Goal: Task Accomplishment & Management: Complete application form

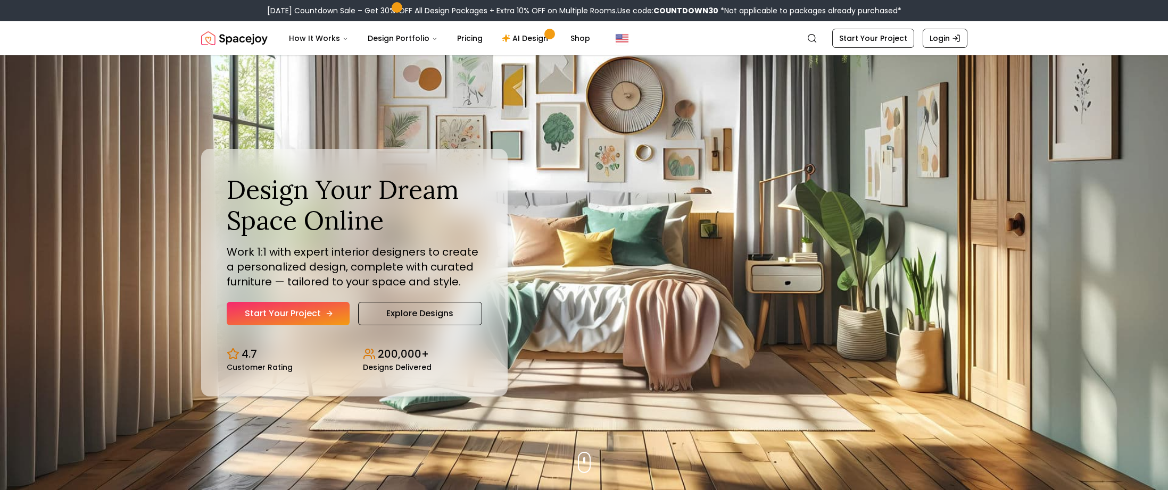
click at [311, 316] on link "Start Your Project" at bounding box center [288, 313] width 123 height 23
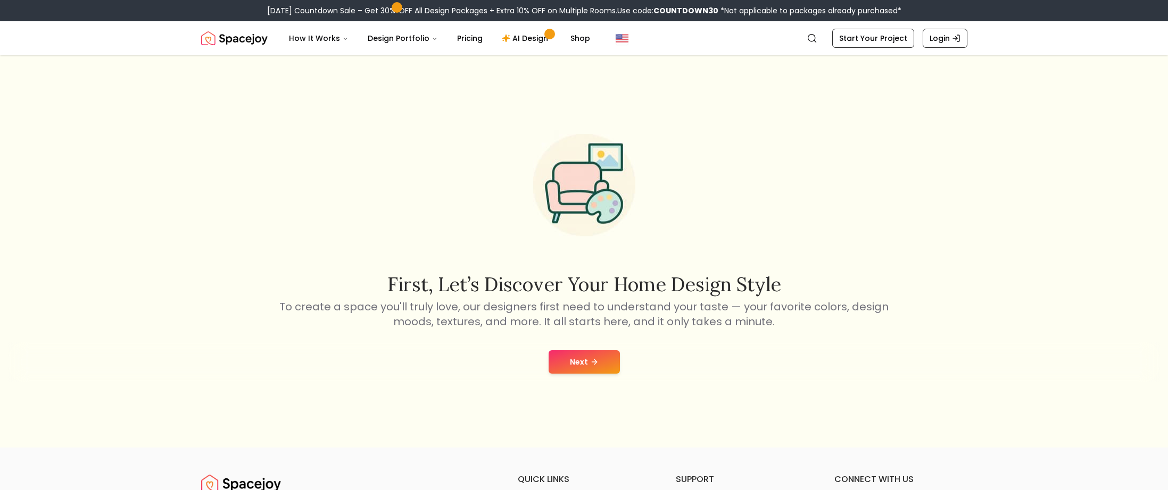
click at [567, 373] on button "Next" at bounding box center [583, 362] width 71 height 23
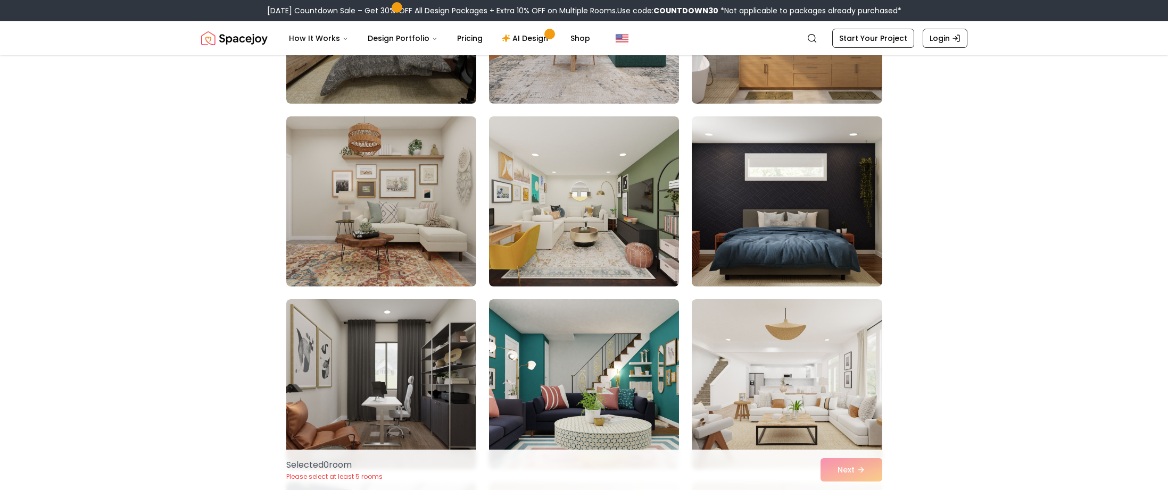
scroll to position [1383, 0]
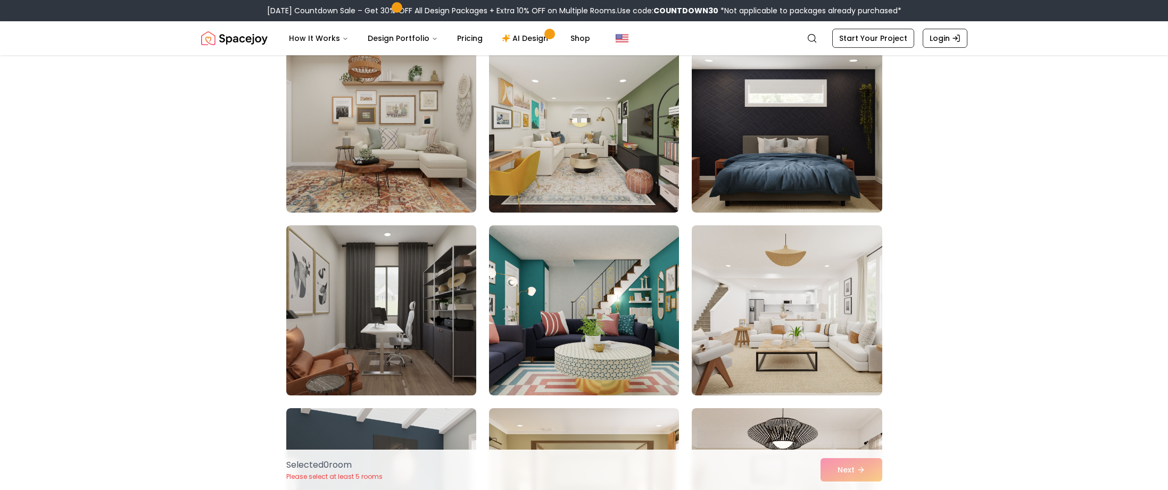
click at [406, 319] on img at bounding box center [380, 310] width 199 height 179
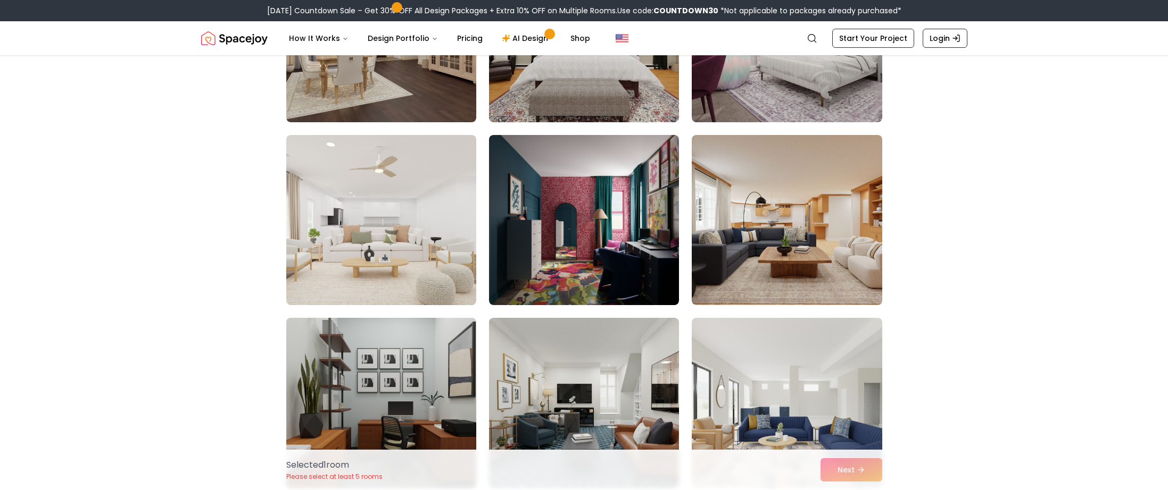
scroll to position [2075, 0]
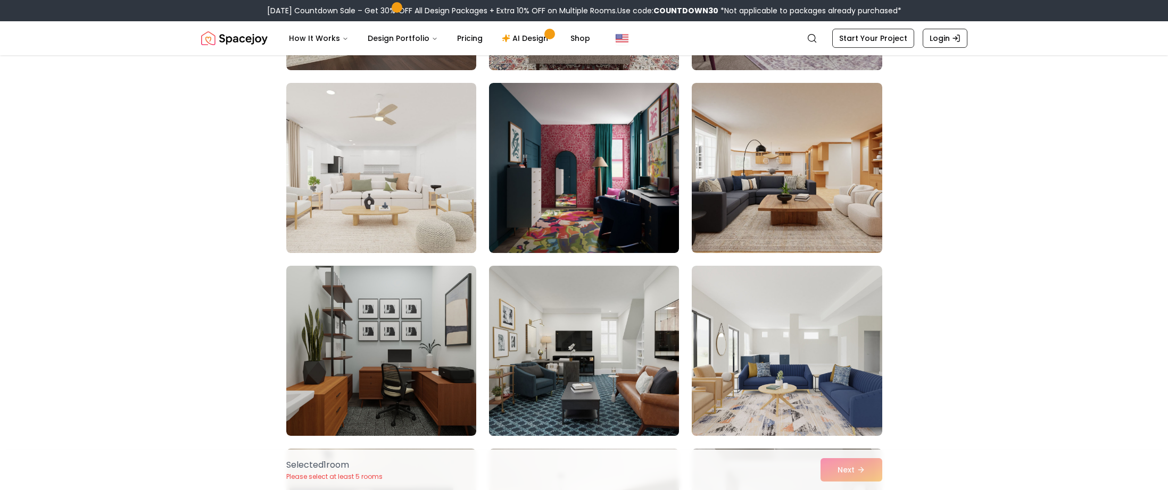
click at [604, 327] on img at bounding box center [583, 351] width 199 height 179
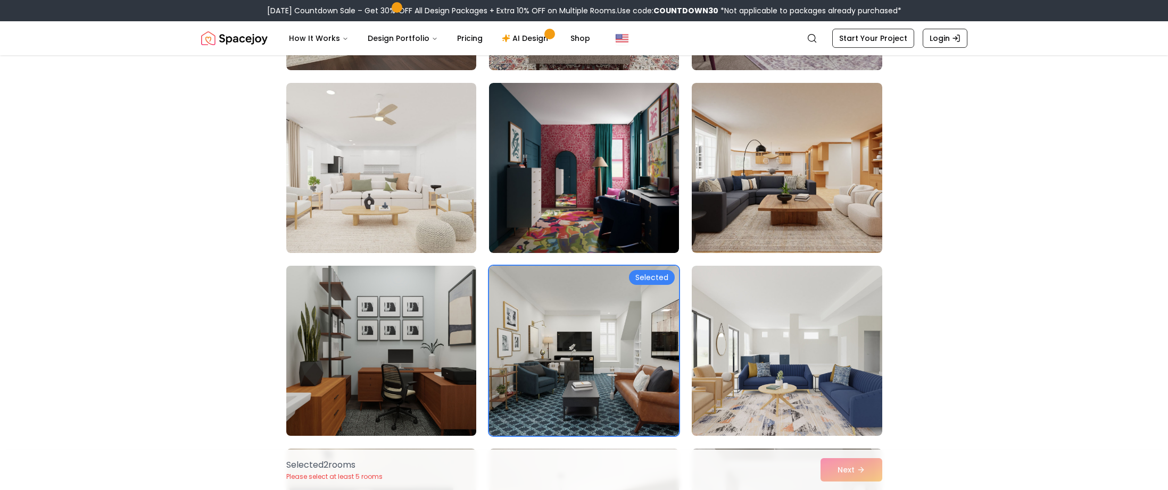
click at [412, 336] on img at bounding box center [380, 351] width 199 height 179
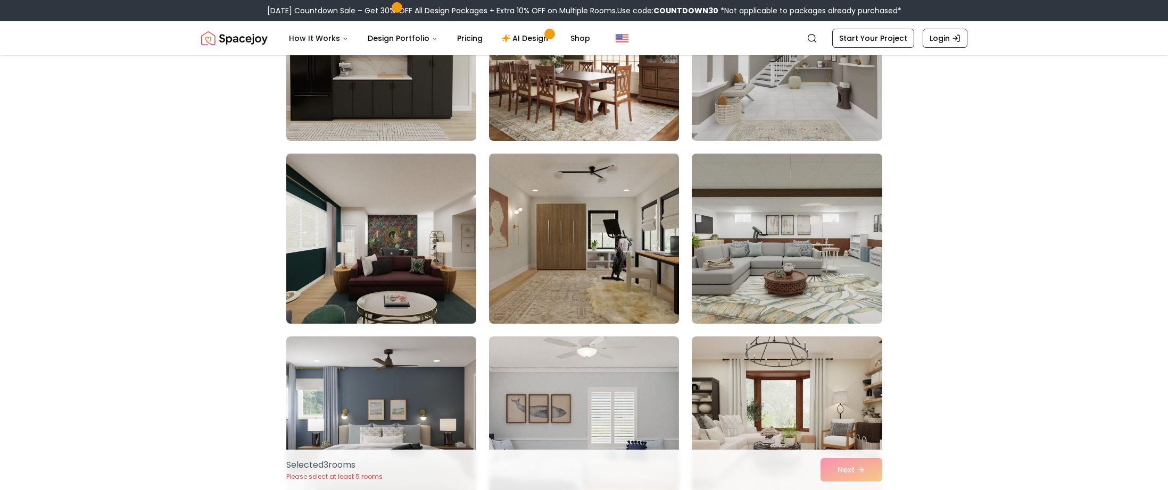
scroll to position [2553, 0]
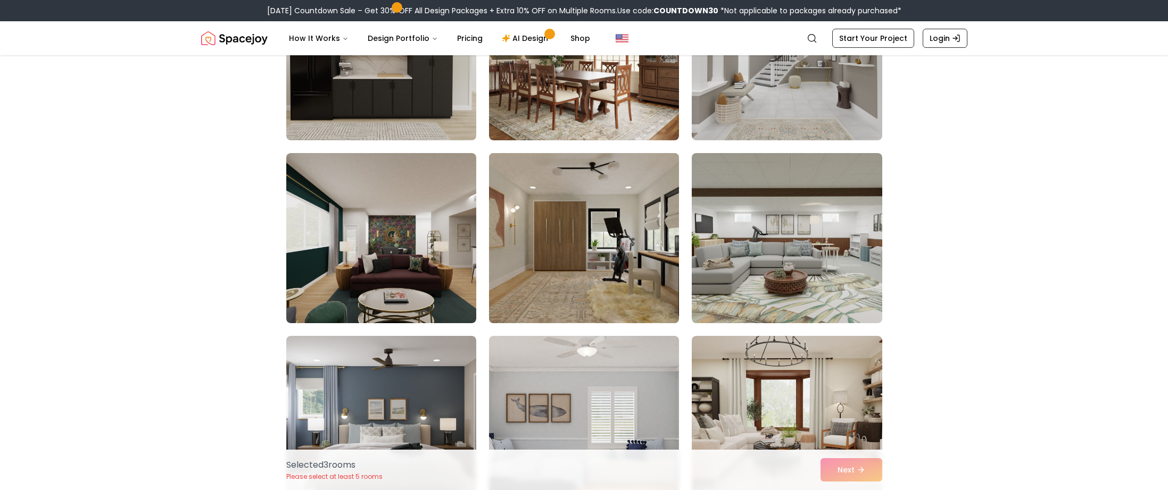
click at [609, 258] on img at bounding box center [583, 238] width 199 height 179
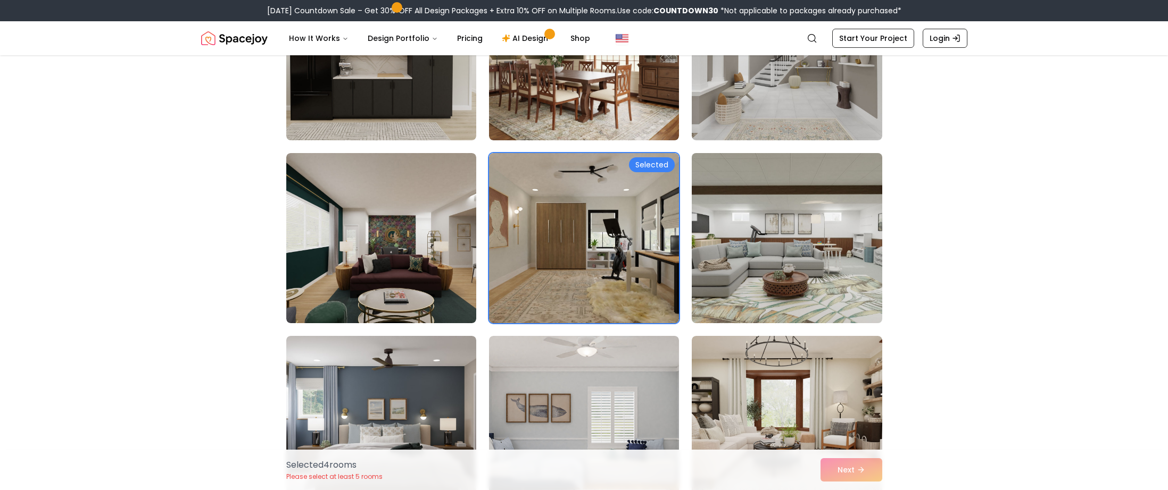
click at [799, 255] on img at bounding box center [786, 238] width 199 height 179
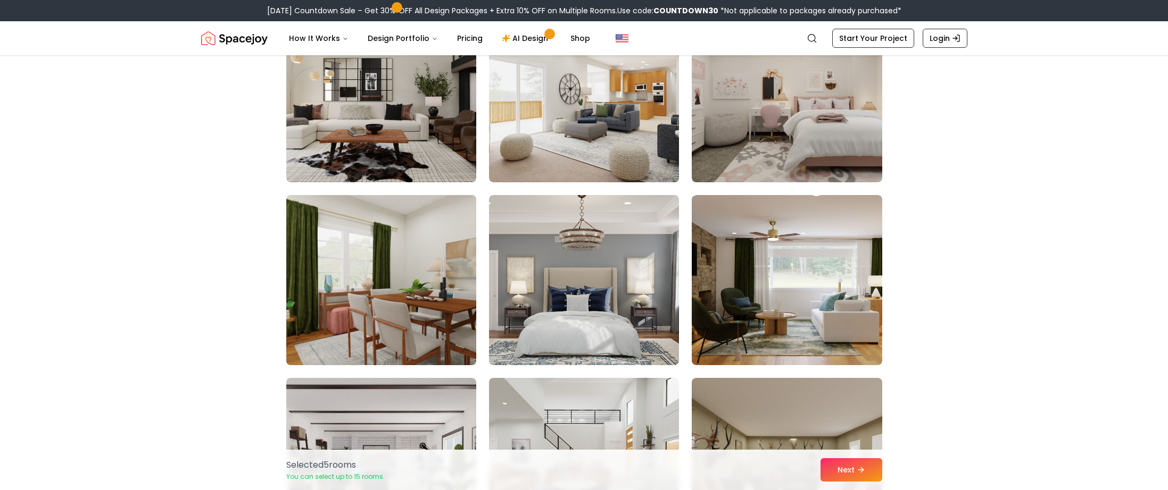
scroll to position [3404, 0]
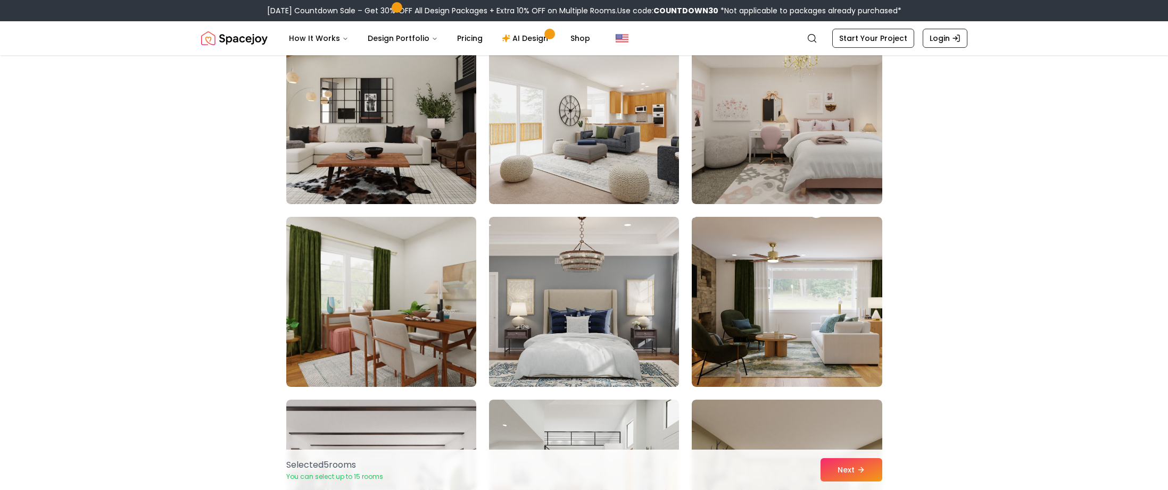
click at [409, 140] on img at bounding box center [380, 119] width 199 height 179
click at [360, 107] on img at bounding box center [380, 119] width 199 height 179
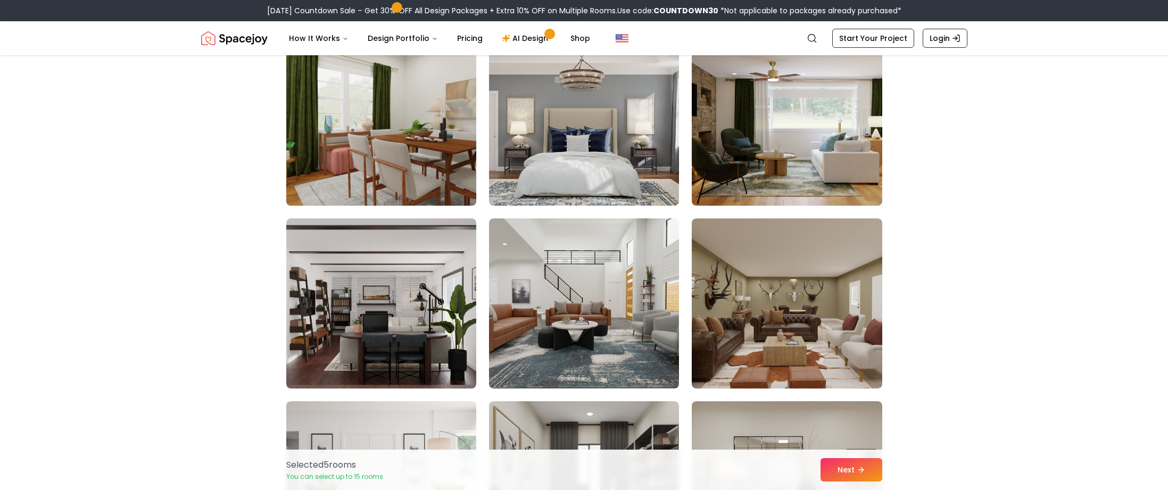
scroll to position [3723, 0]
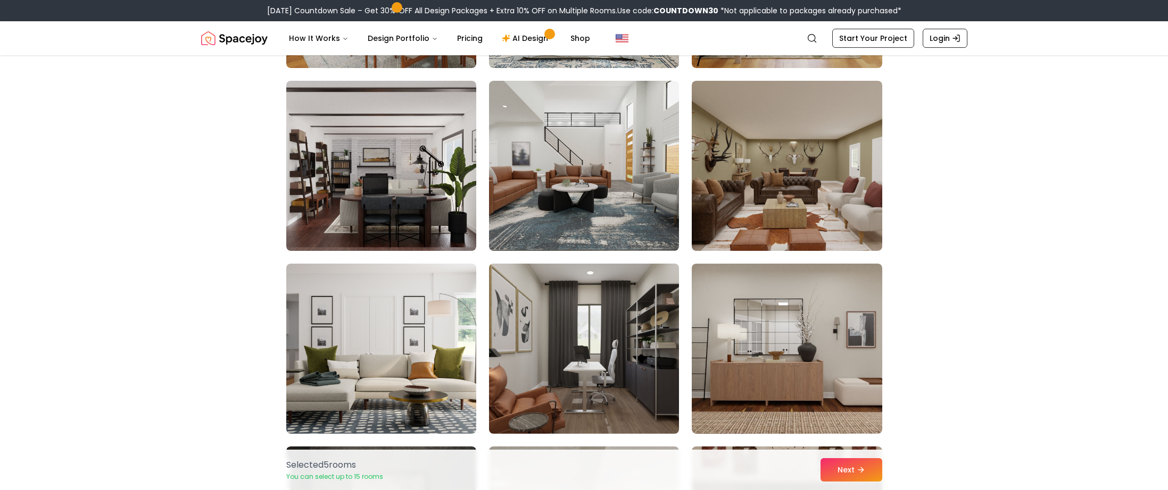
click at [608, 330] on img at bounding box center [583, 349] width 199 height 179
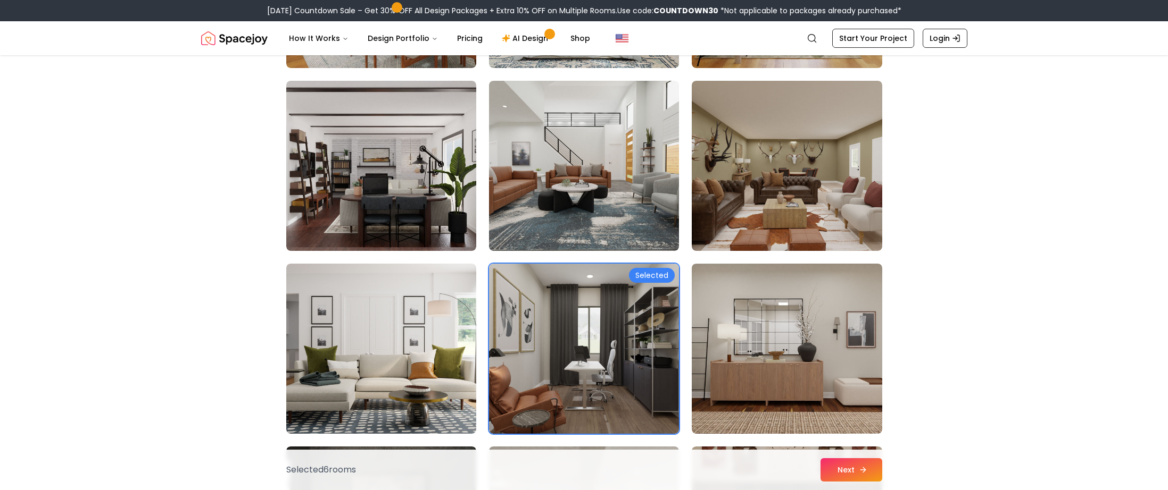
click at [839, 474] on button "Next" at bounding box center [851, 470] width 62 height 23
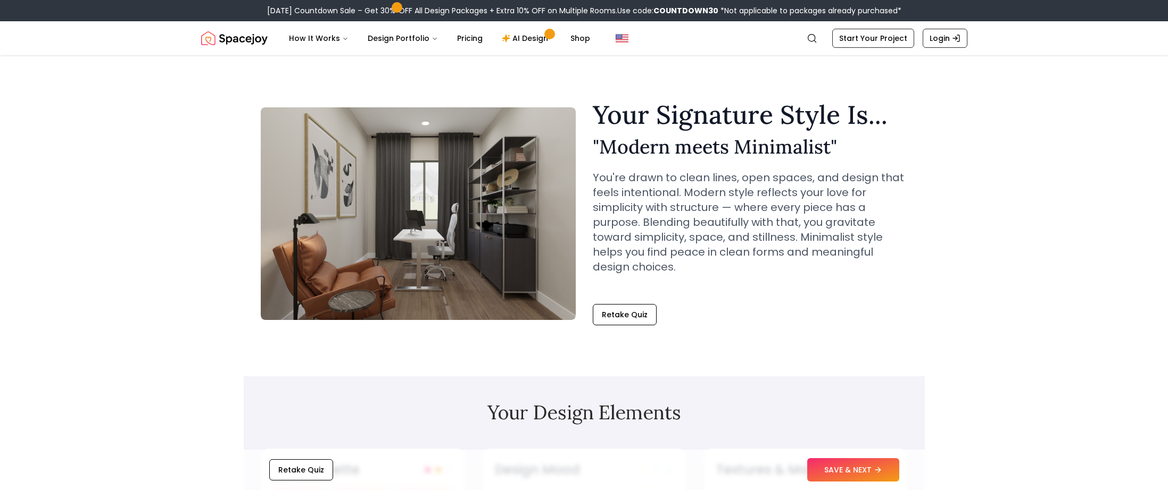
click at [879, 460] on button "SAVE & NEXT" at bounding box center [853, 470] width 92 height 23
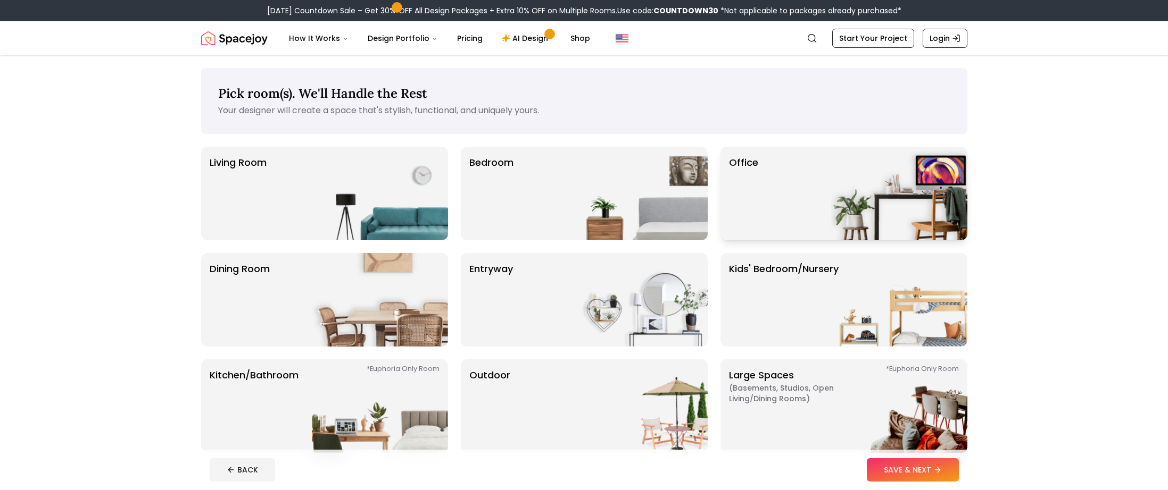
click at [868, 187] on img at bounding box center [899, 194] width 136 height 94
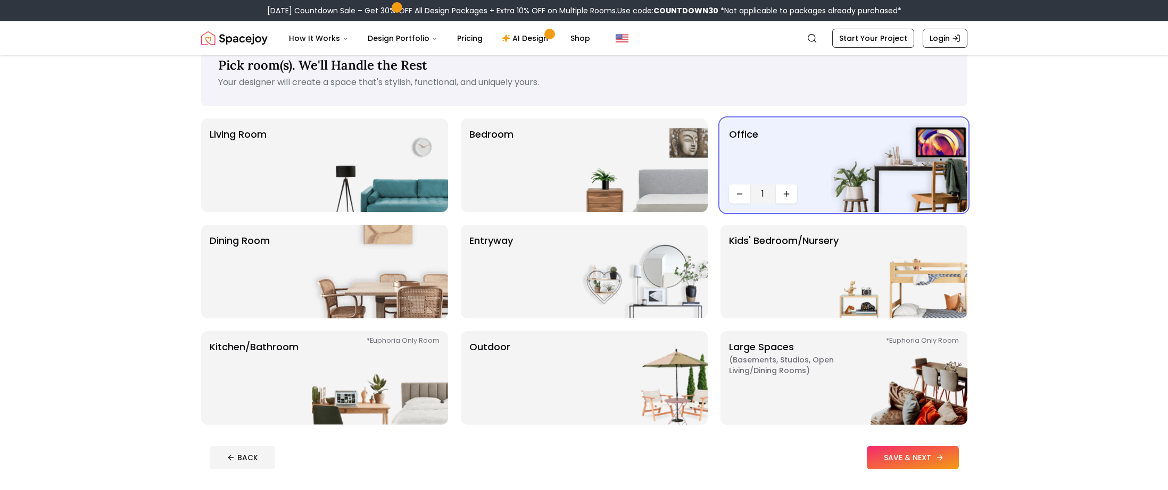
scroll to position [106, 0]
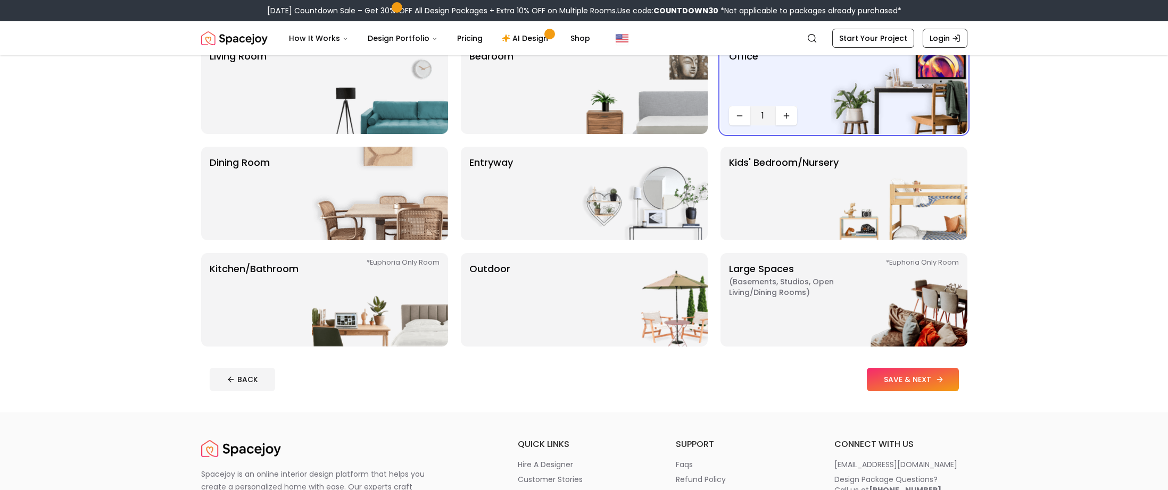
click at [928, 381] on button "SAVE & NEXT" at bounding box center [913, 379] width 92 height 23
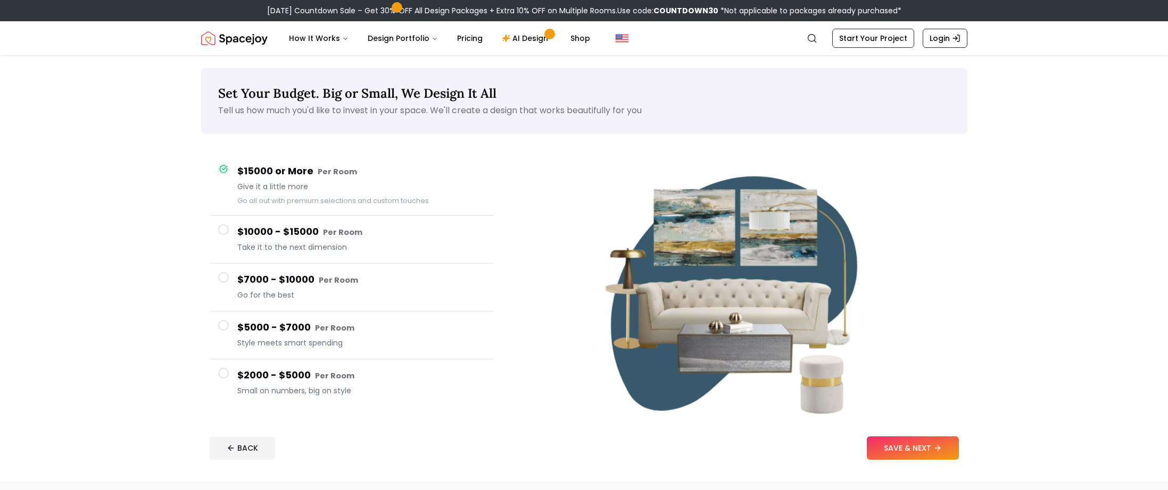
click at [331, 382] on h4 "$2000 - $5000 Per Room" at bounding box center [361, 375] width 248 height 15
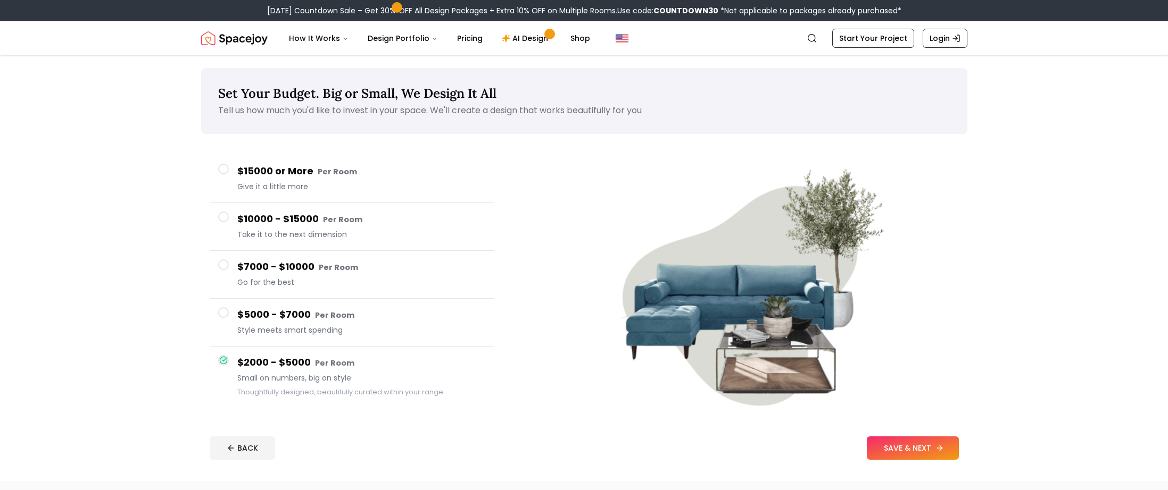
click at [936, 452] on icon at bounding box center [939, 448] width 9 height 9
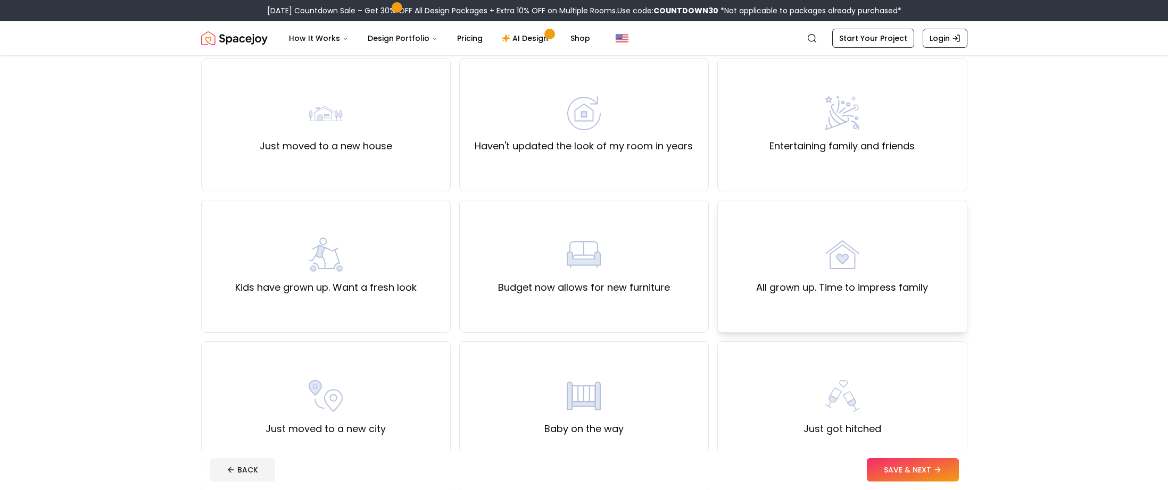
scroll to position [266, 0]
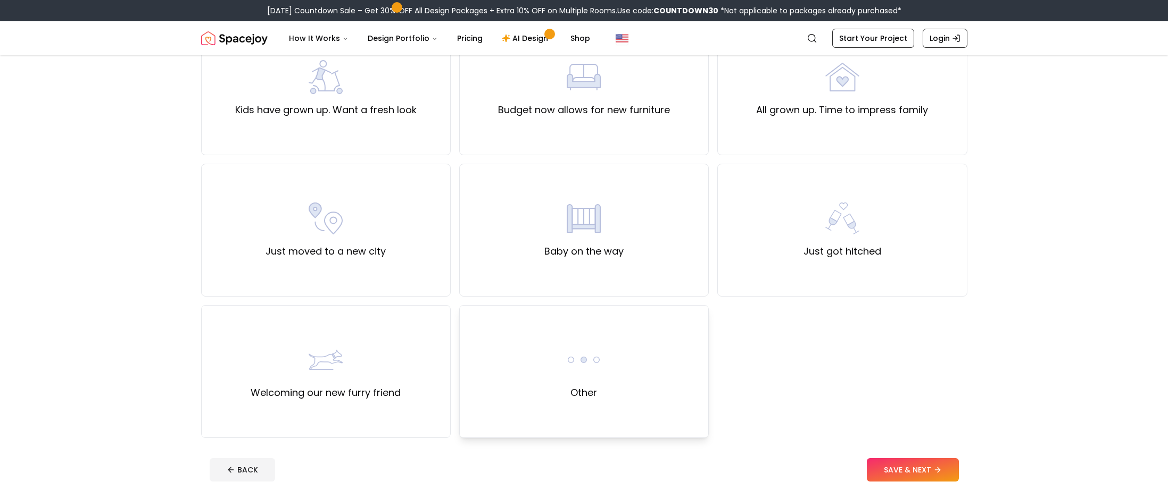
click at [665, 384] on div "Other" at bounding box center [583, 371] width 249 height 133
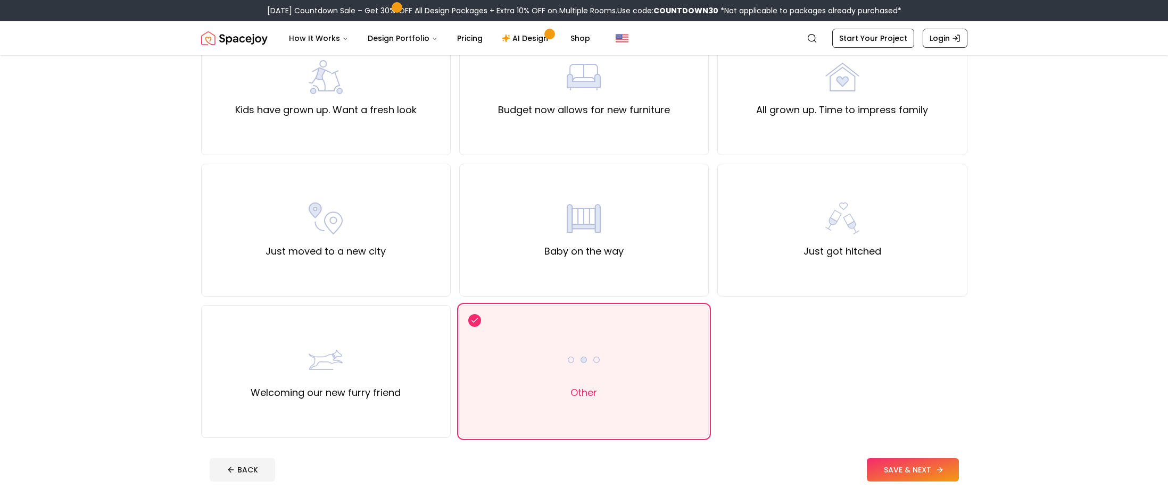
click at [917, 460] on button "SAVE & NEXT" at bounding box center [913, 470] width 92 height 23
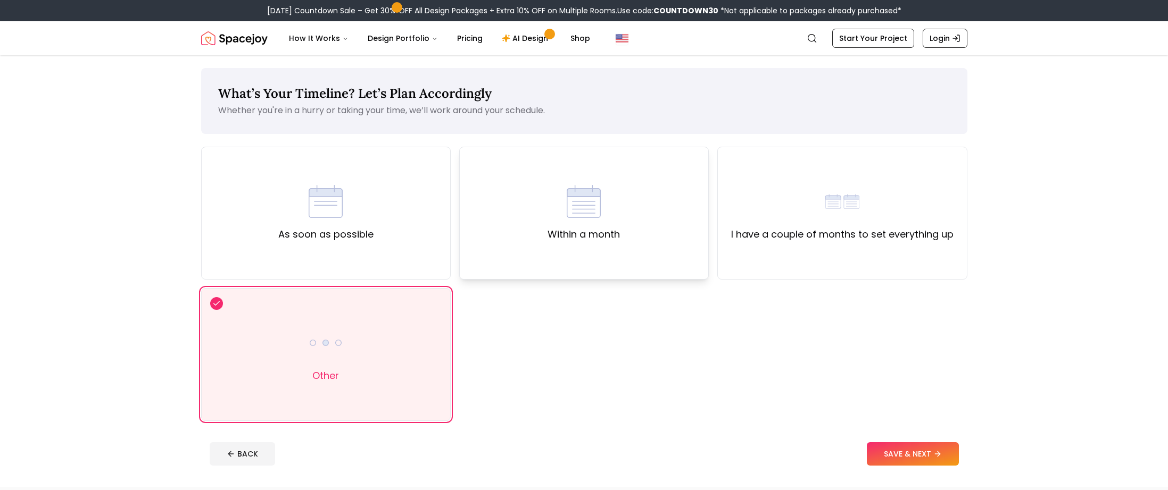
click at [673, 203] on div "Within a month" at bounding box center [583, 213] width 249 height 133
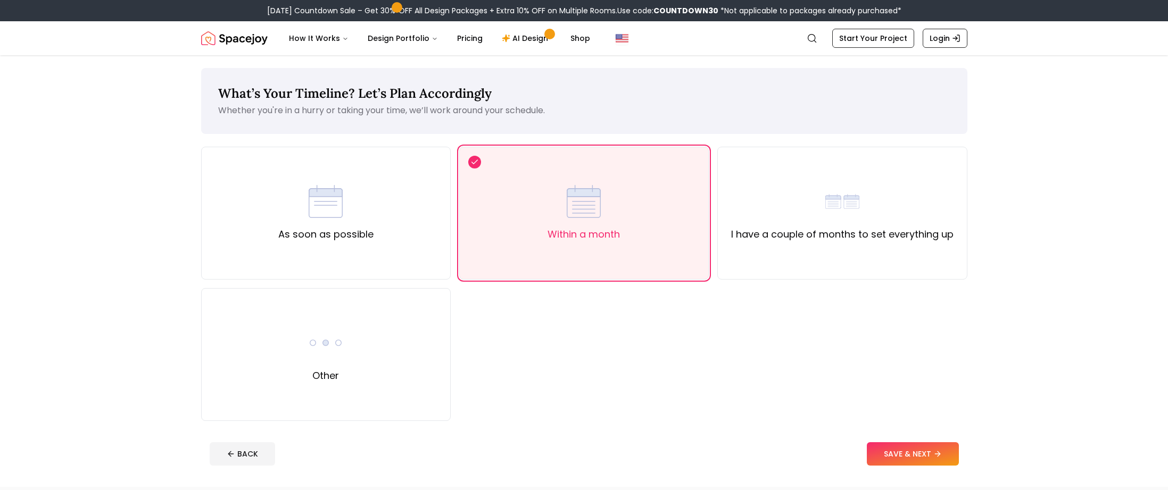
click at [937, 452] on icon at bounding box center [937, 454] width 9 height 9
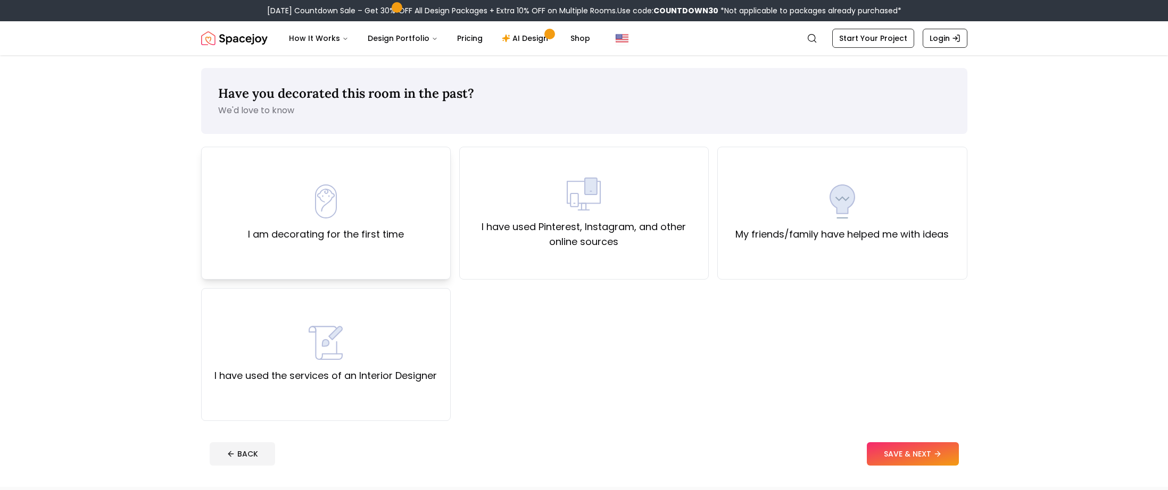
click at [382, 237] on label "I am decorating for the first time" at bounding box center [326, 234] width 156 height 15
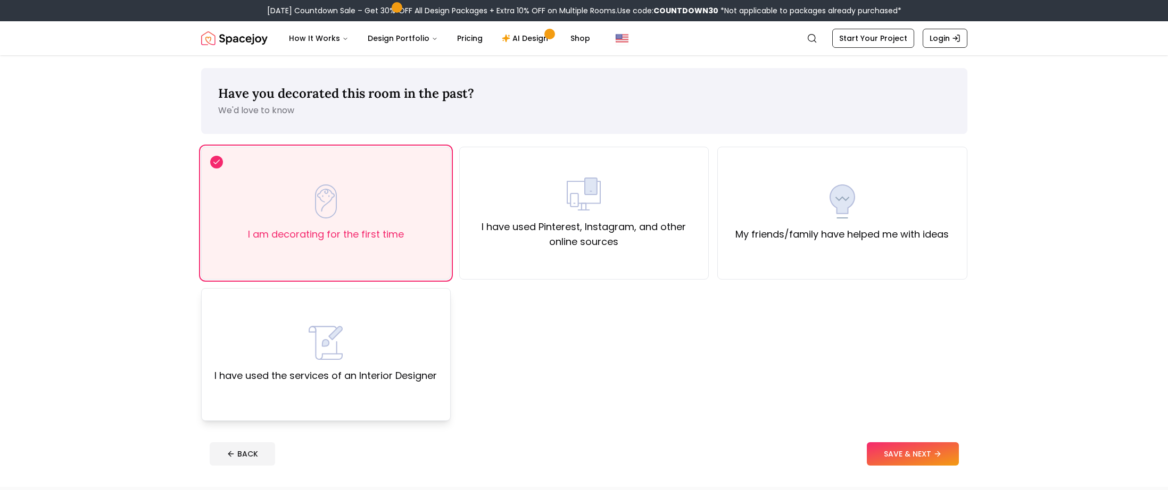
click at [435, 384] on div "I have used the services of an Interior Designer" at bounding box center [325, 354] width 249 height 133
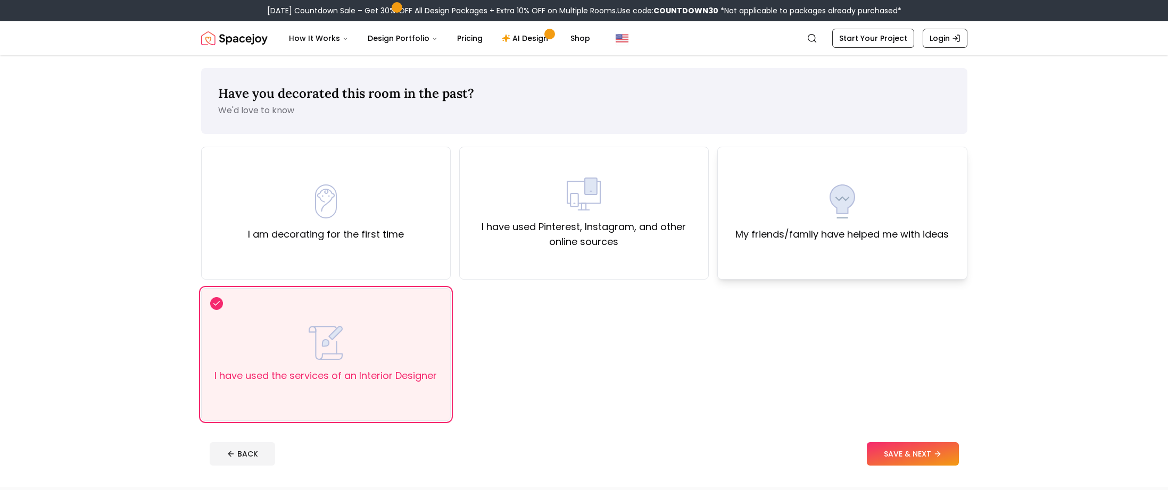
click at [737, 226] on div "My friends/family have helped me with ideas" at bounding box center [841, 213] width 213 height 57
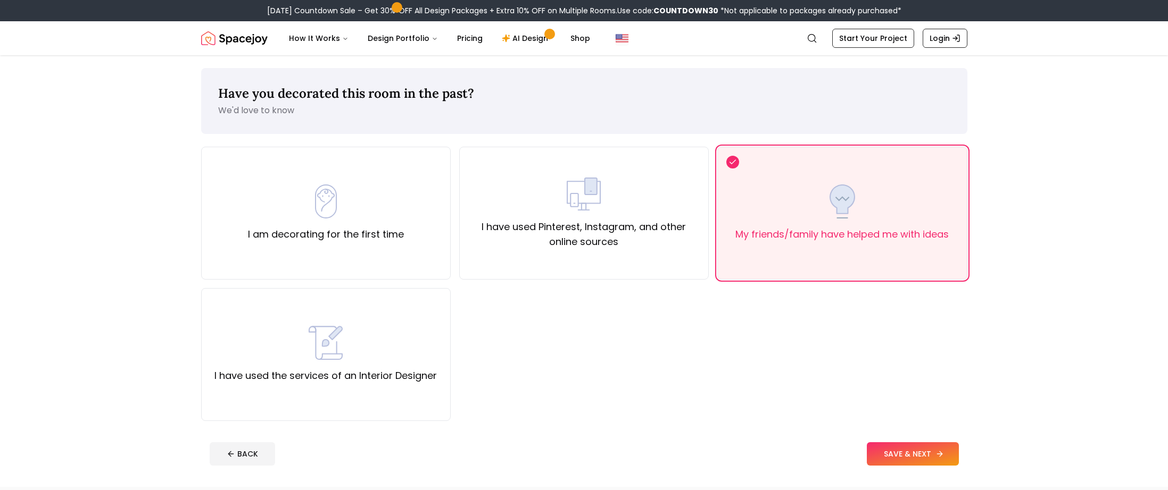
click at [920, 449] on button "SAVE & NEXT" at bounding box center [913, 454] width 92 height 23
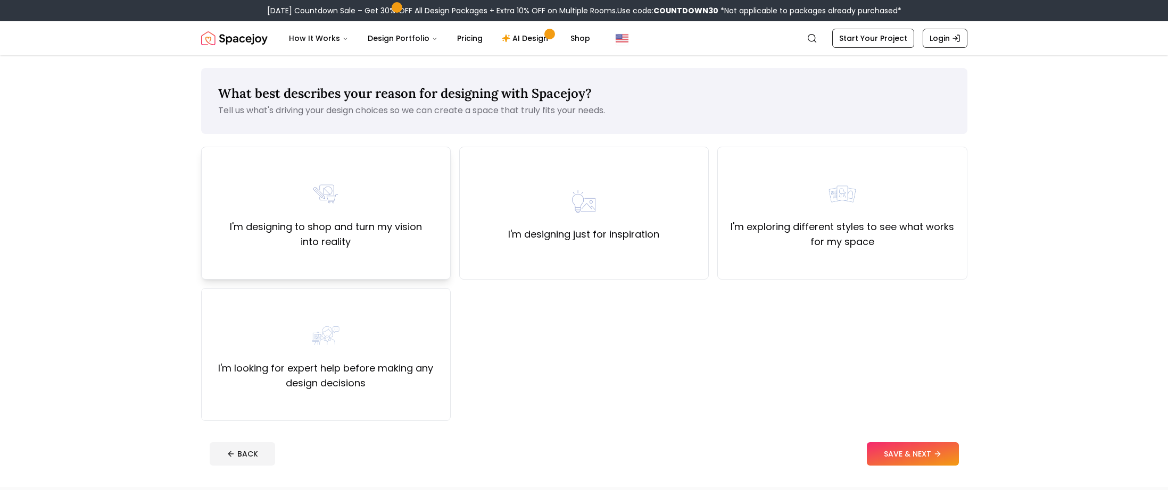
click at [354, 226] on label "I'm designing to shop and turn my vision into reality" at bounding box center [325, 235] width 231 height 30
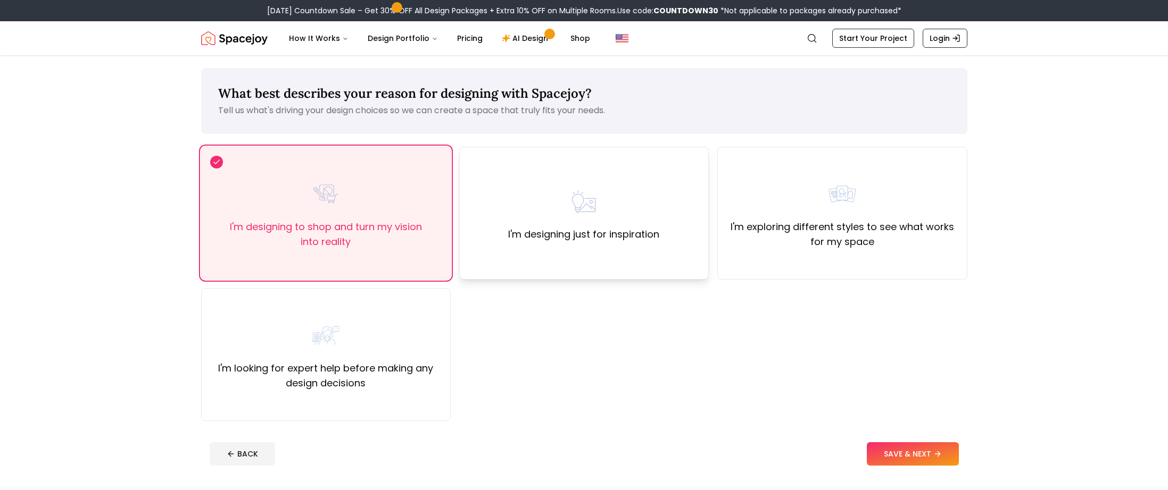
click at [623, 223] on div "I'm designing just for inspiration" at bounding box center [583, 213] width 151 height 57
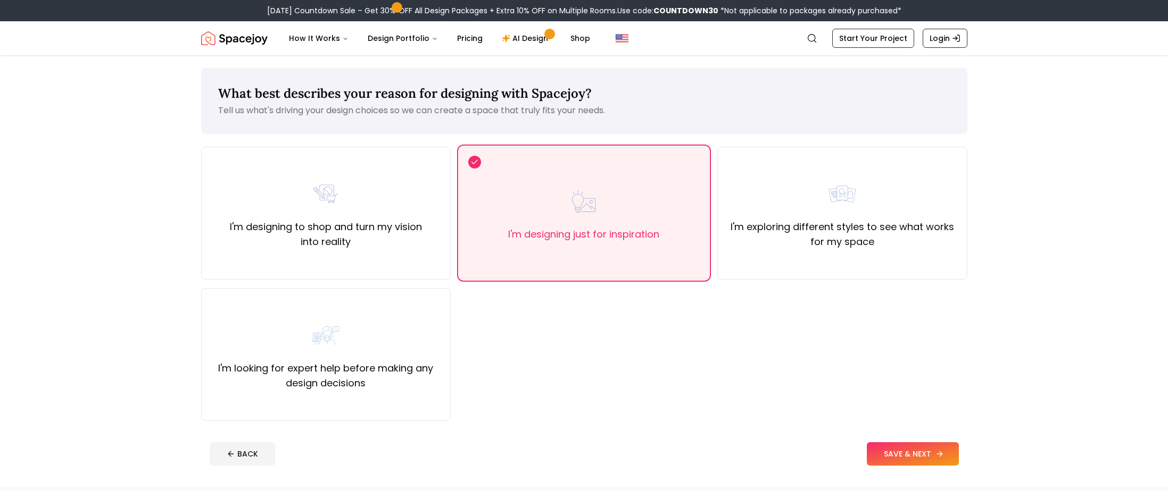
click at [915, 456] on button "SAVE & NEXT" at bounding box center [913, 454] width 92 height 23
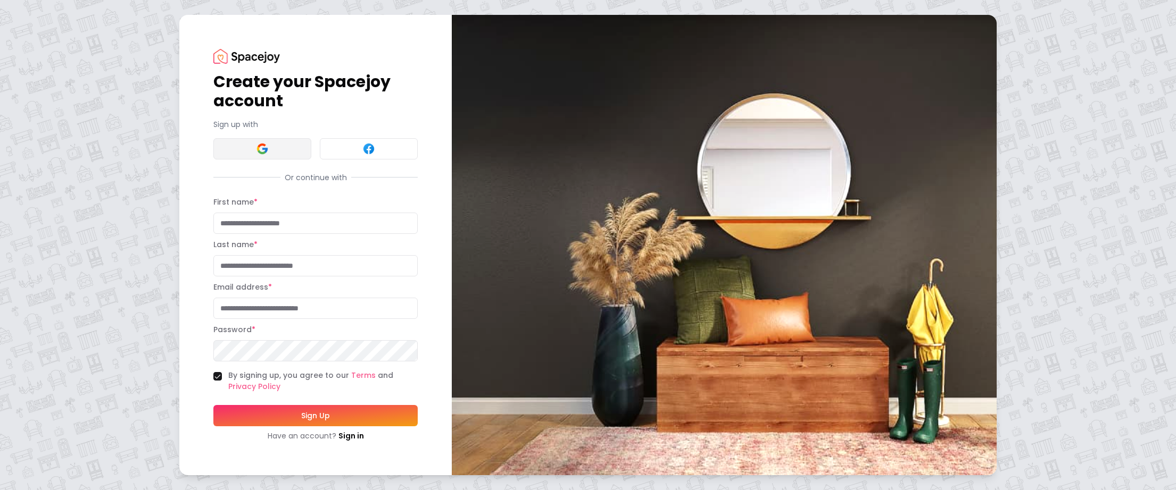
click at [282, 147] on button at bounding box center [262, 148] width 98 height 21
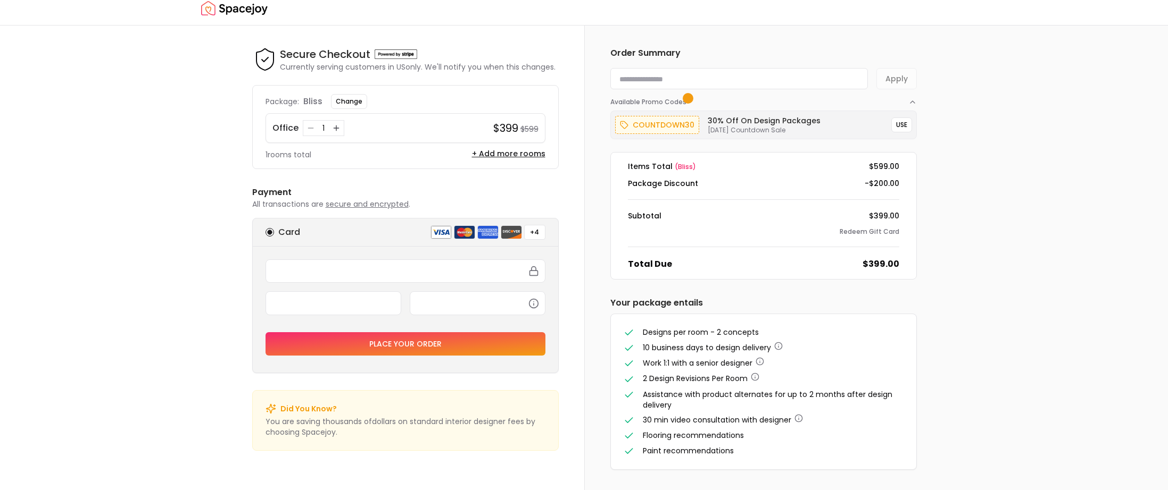
scroll to position [10, 0]
